Goal: Find specific page/section: Find specific page/section

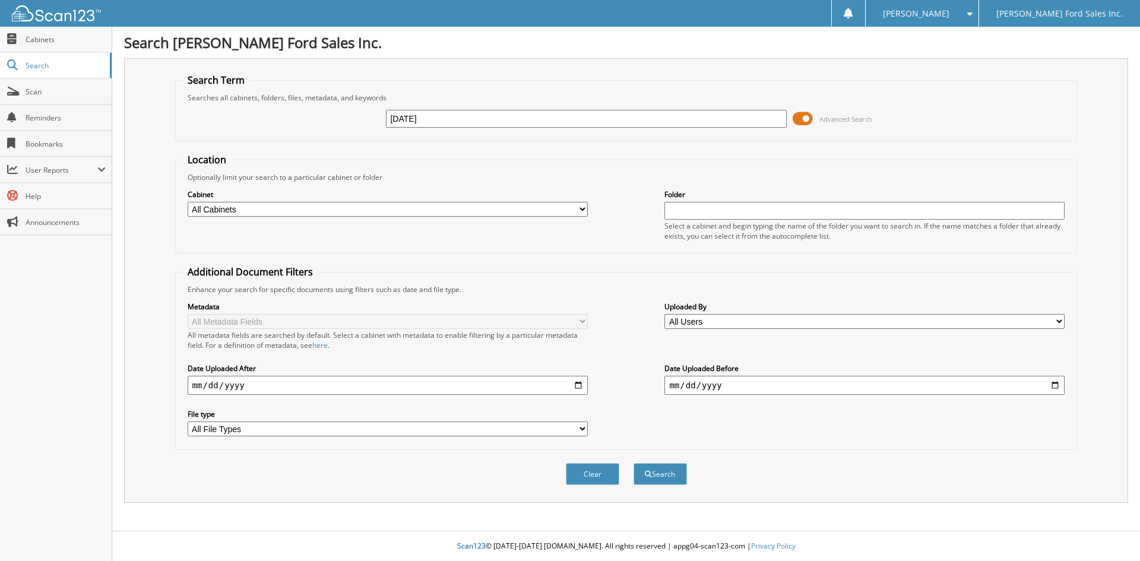
type input "[DATE]"
click at [634, 463] on button "Search" at bounding box center [660, 474] width 53 height 22
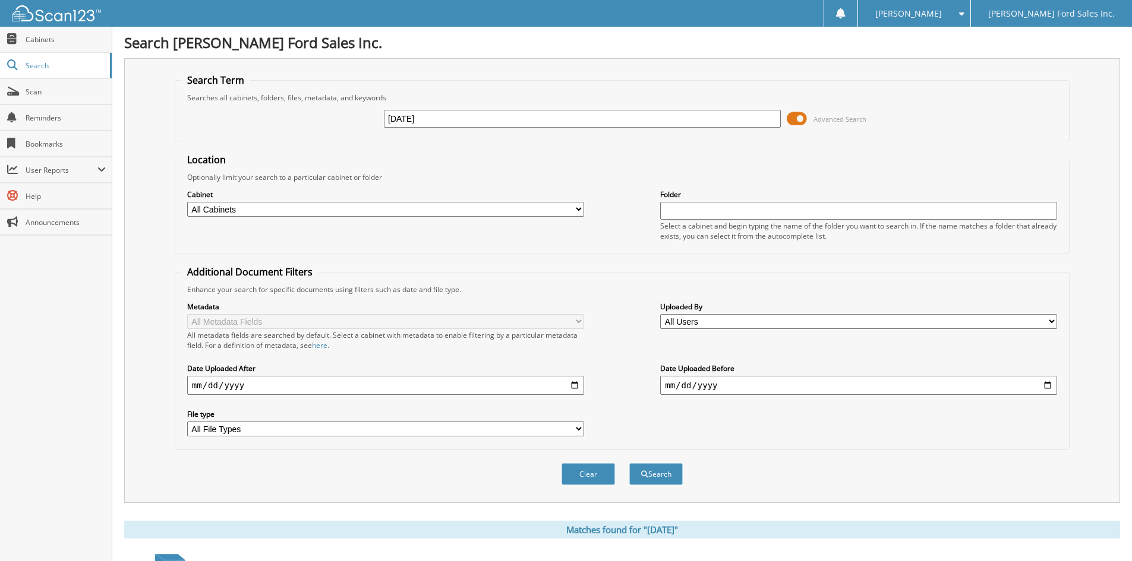
click at [404, 118] on input "[DATE]" at bounding box center [582, 119] width 397 height 18
type input "[DATE]"
click at [629, 463] on button "Search" at bounding box center [655, 474] width 53 height 22
drag, startPoint x: 442, startPoint y: 120, endPoint x: 70, endPoint y: 125, distance: 371.9
click at [70, 125] on body "[PERSON_NAME] Settings Logout [PERSON_NAME] Ford Sales Inc. Close Cabinets Sear…" at bounding box center [566, 413] width 1132 height 826
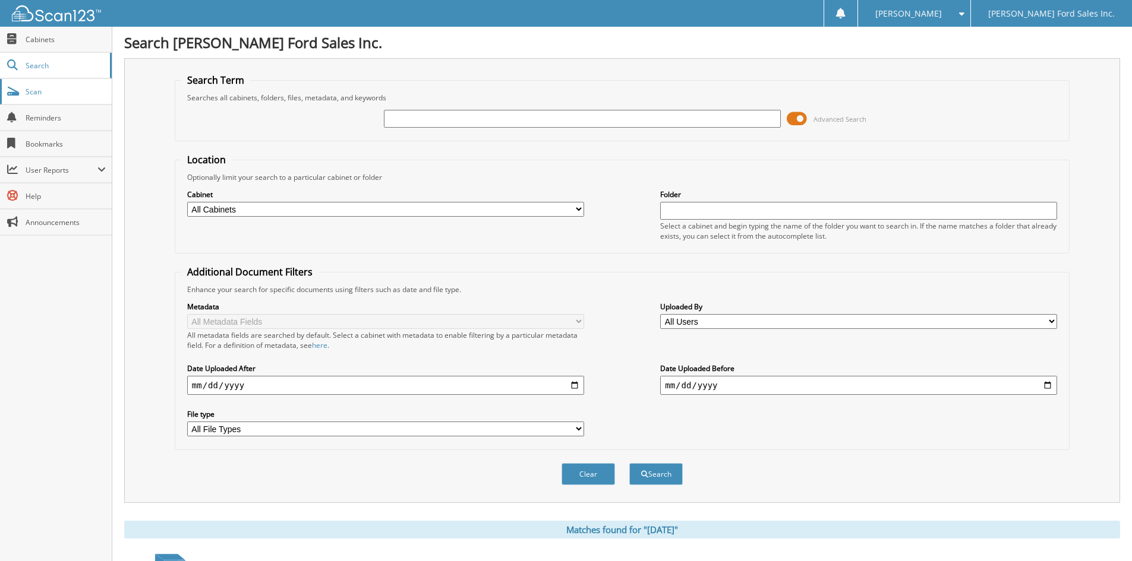
click at [39, 85] on link "Scan" at bounding box center [56, 92] width 112 height 26
